Goal: Find specific page/section: Find specific page/section

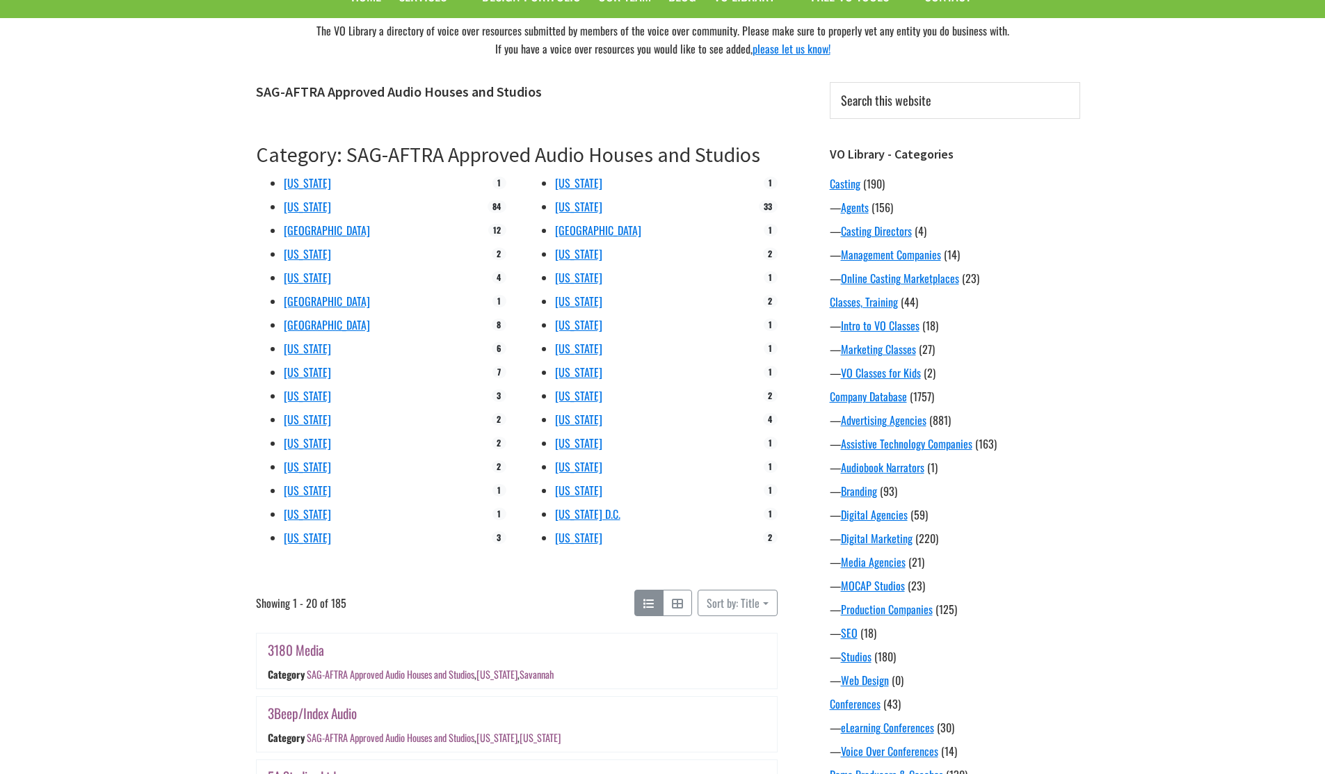
scroll to position [11, 0]
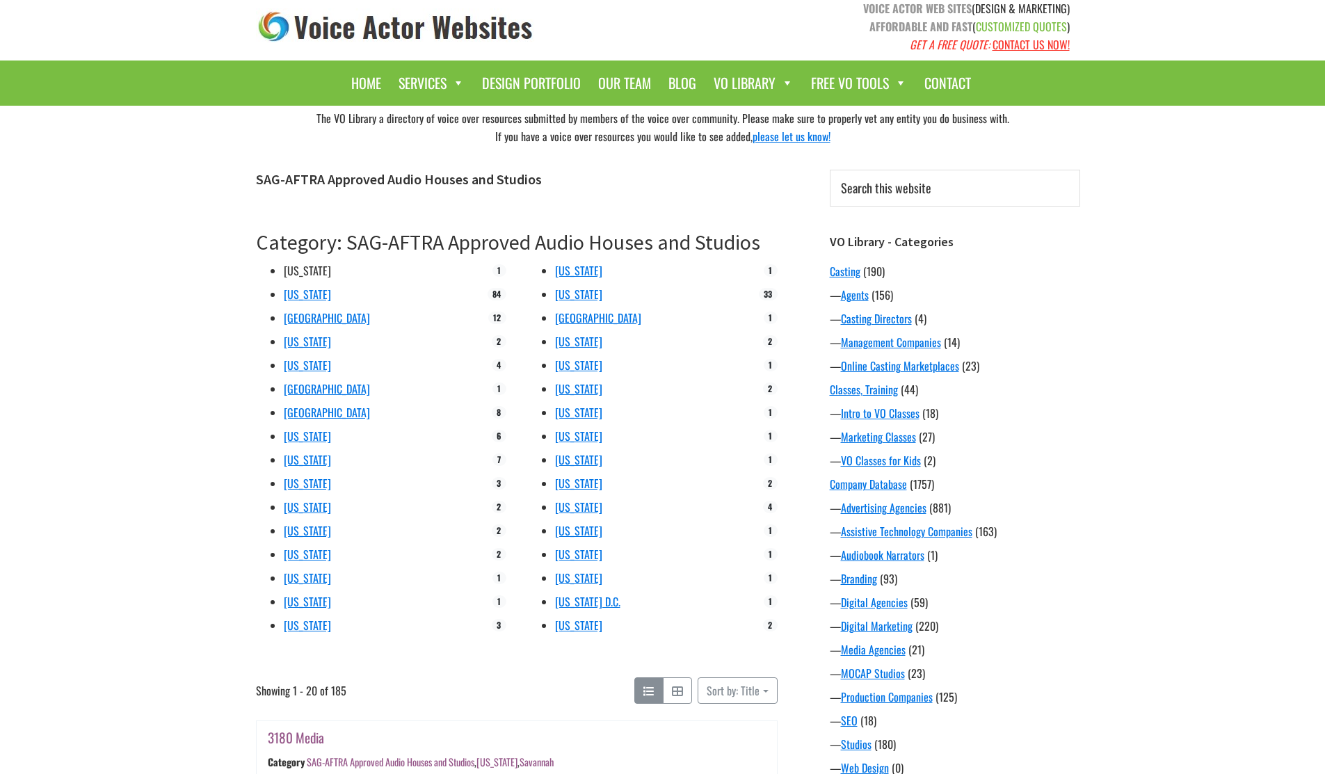
click at [288, 269] on link "[US_STATE]" at bounding box center [307, 270] width 47 height 17
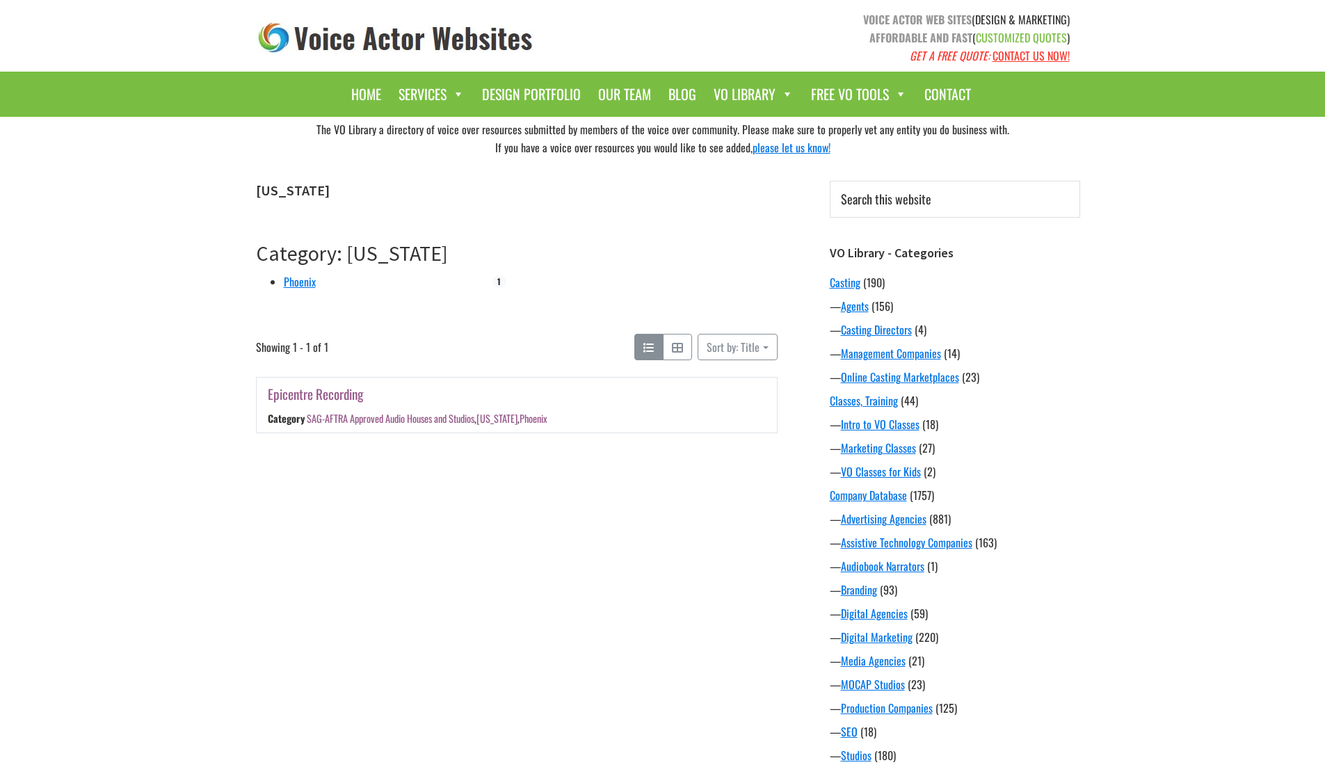
click at [322, 397] on link "Epicentre Recording" at bounding box center [315, 394] width 95 height 20
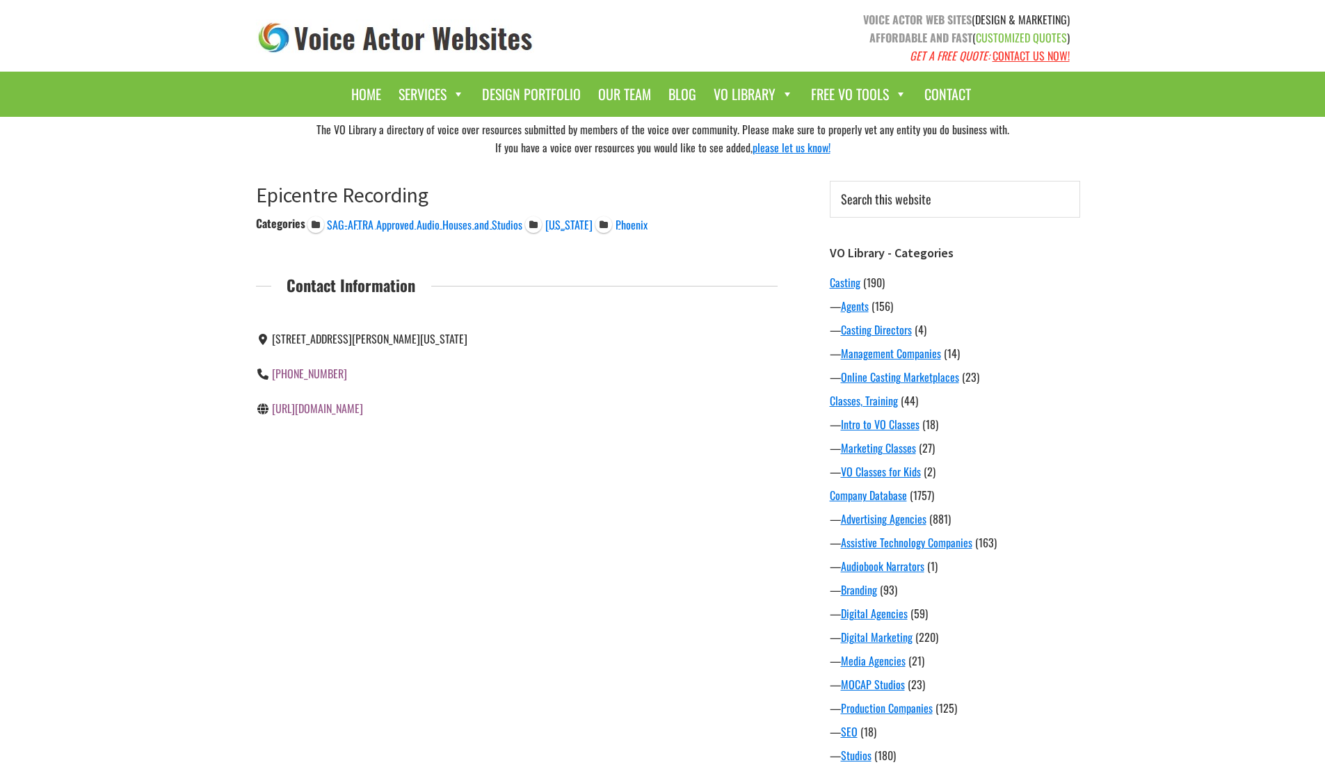
click at [354, 409] on link "[URL][DOMAIN_NAME]" at bounding box center [317, 408] width 91 height 17
